Goal: Task Accomplishment & Management: Manage account settings

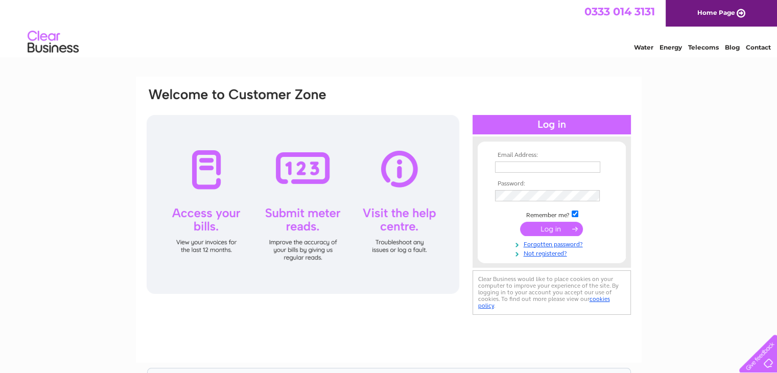
type input "[EMAIL_ADDRESS][DOMAIN_NAME]"
drag, startPoint x: 0, startPoint y: 0, endPoint x: 550, endPoint y: 229, distance: 596.2
click at [550, 229] on input "submit" at bounding box center [551, 229] width 63 height 14
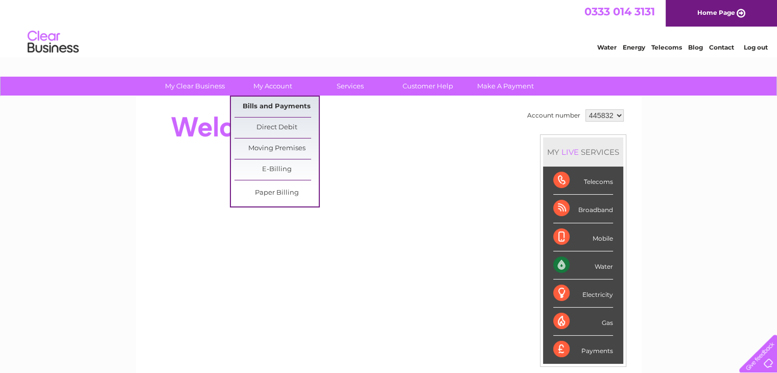
click at [270, 108] on link "Bills and Payments" at bounding box center [277, 107] width 84 height 20
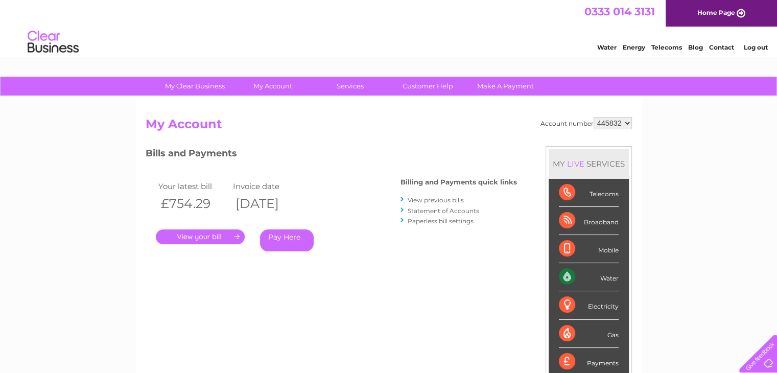
click at [202, 237] on link "." at bounding box center [200, 236] width 89 height 15
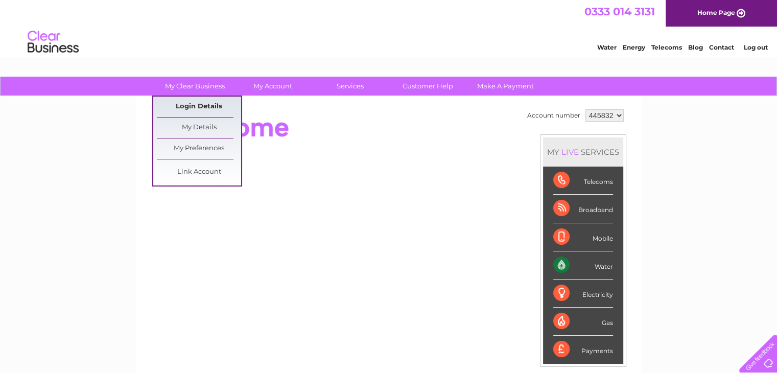
click at [209, 109] on link "Login Details" at bounding box center [199, 107] width 84 height 20
click at [192, 172] on link "Link Account" at bounding box center [199, 172] width 84 height 20
click at [200, 127] on link "My Details" at bounding box center [199, 128] width 84 height 20
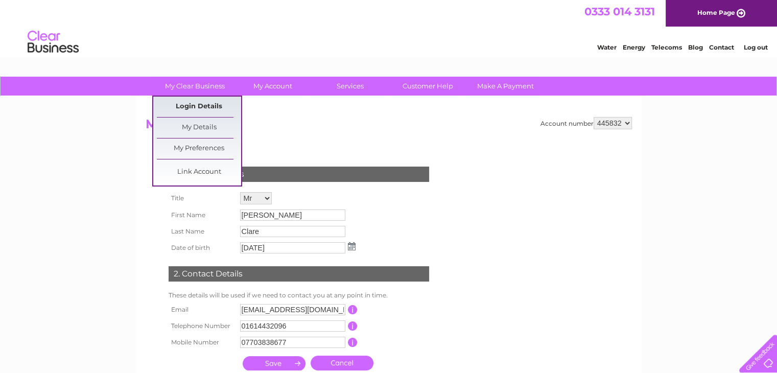
click at [207, 107] on link "Login Details" at bounding box center [199, 107] width 84 height 20
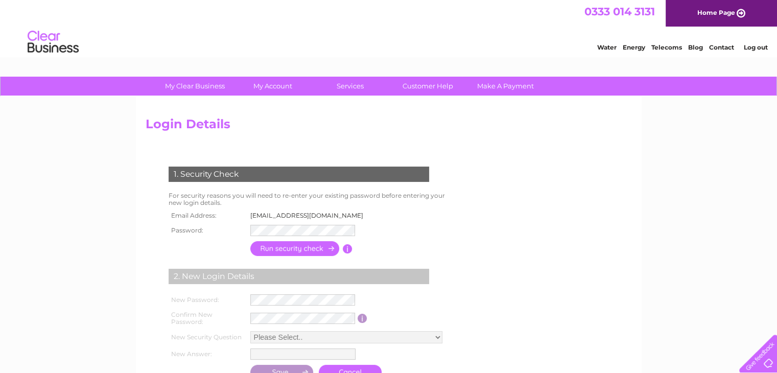
click at [288, 250] on input "button" at bounding box center [295, 248] width 90 height 15
